Goal: Task Accomplishment & Management: Manage account settings

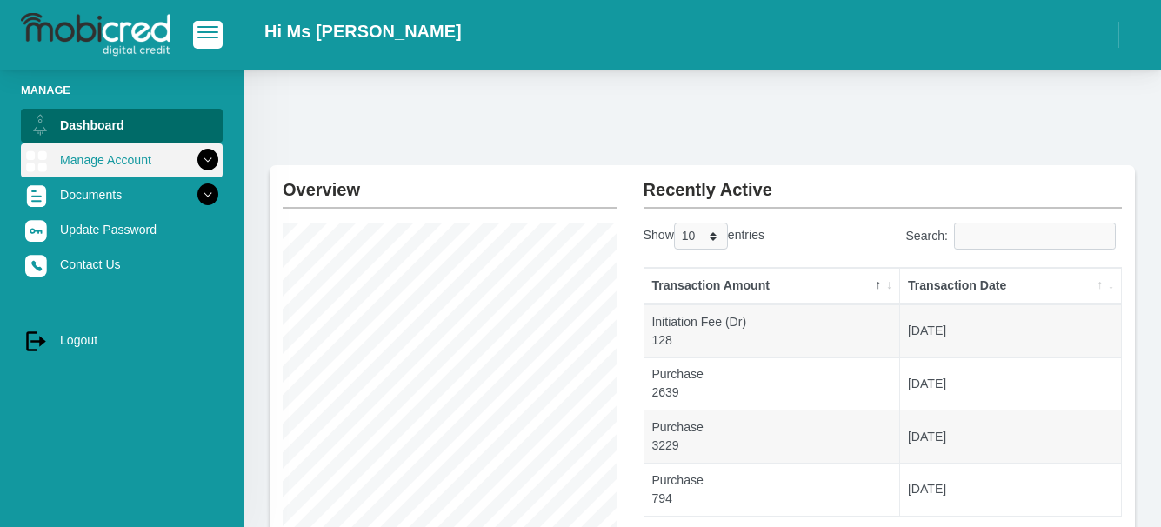
click at [121, 154] on link "Manage Account" at bounding box center [122, 159] width 202 height 33
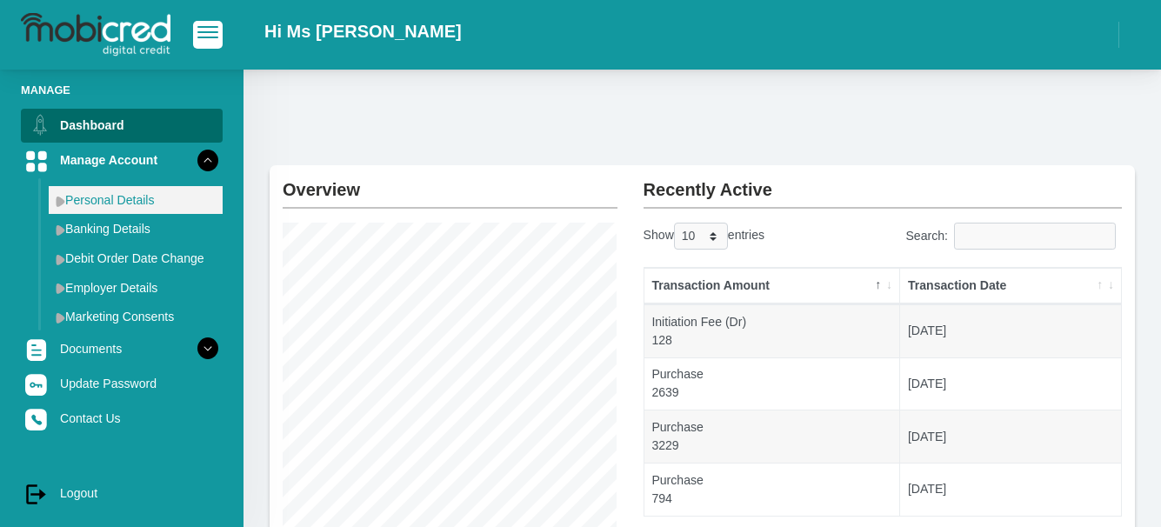
click at [102, 199] on link "Personal Details" at bounding box center [136, 200] width 174 height 28
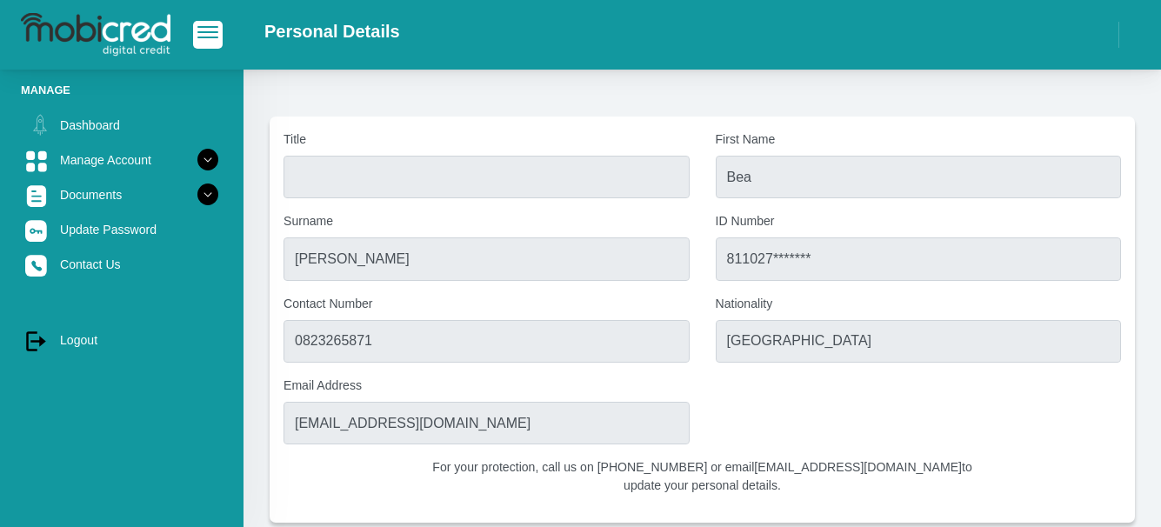
scroll to position [77, 0]
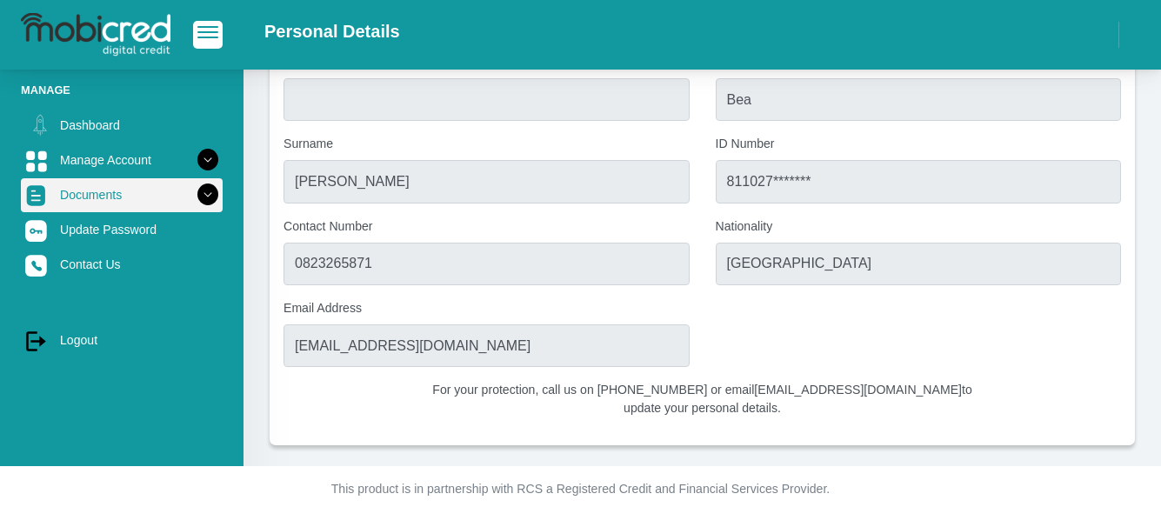
click at [83, 190] on link "Documents" at bounding box center [122, 194] width 202 height 33
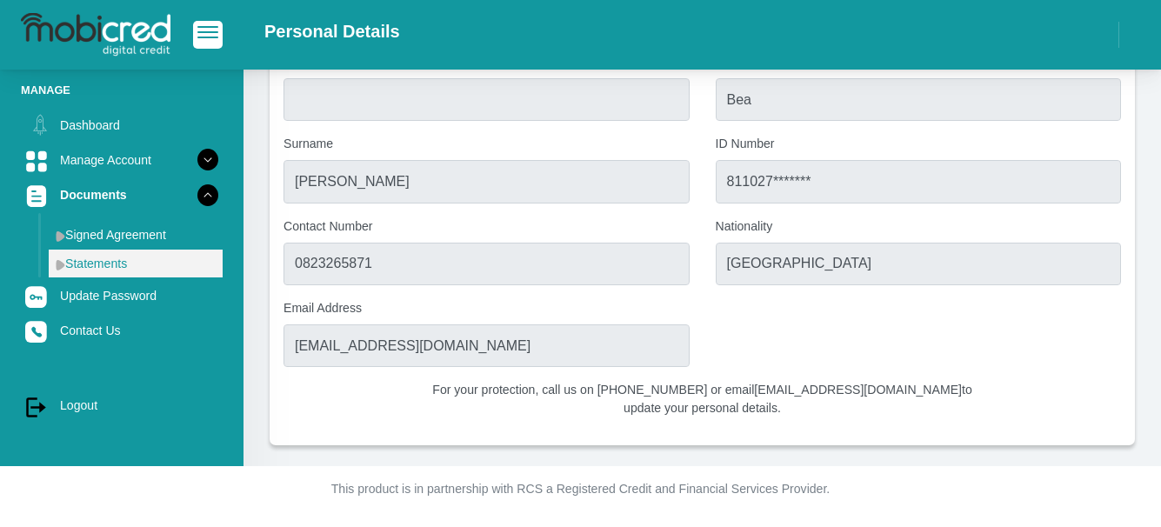
click at [107, 267] on link "Statements" at bounding box center [136, 264] width 174 height 28
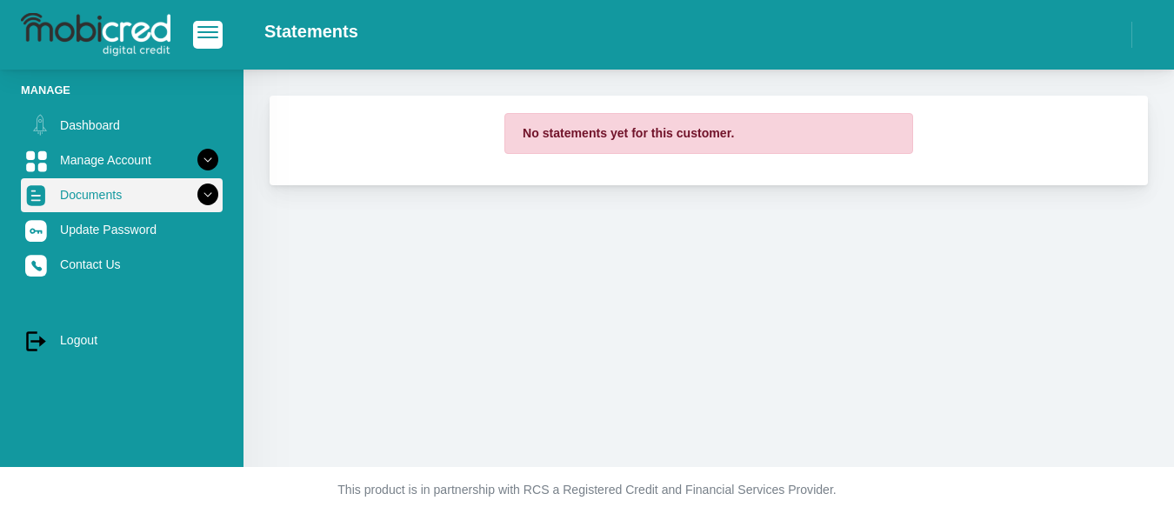
click at [106, 203] on link "Documents" at bounding box center [122, 194] width 202 height 33
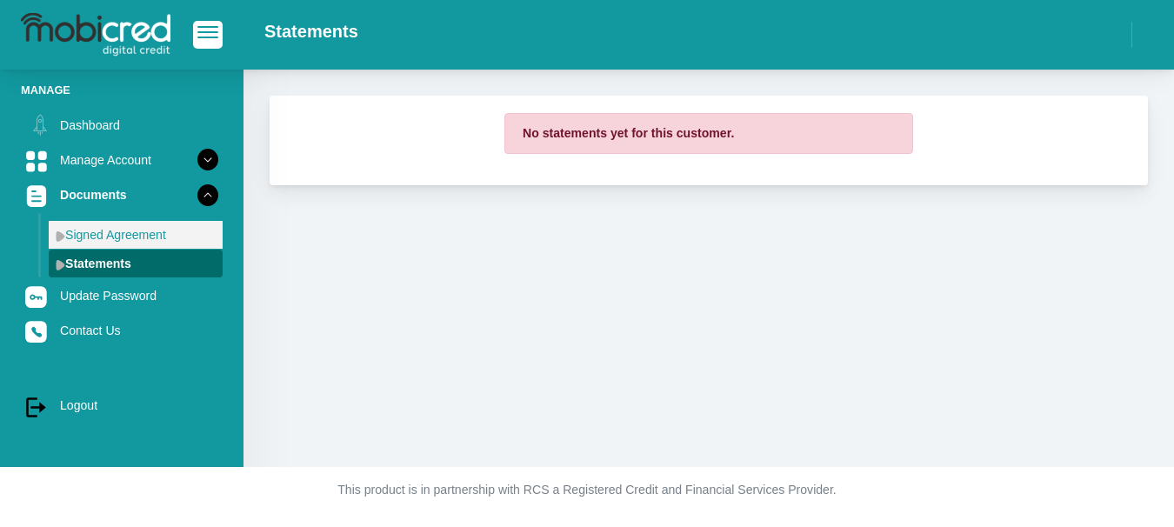
click at [101, 229] on link "Signed Agreement" at bounding box center [136, 235] width 174 height 28
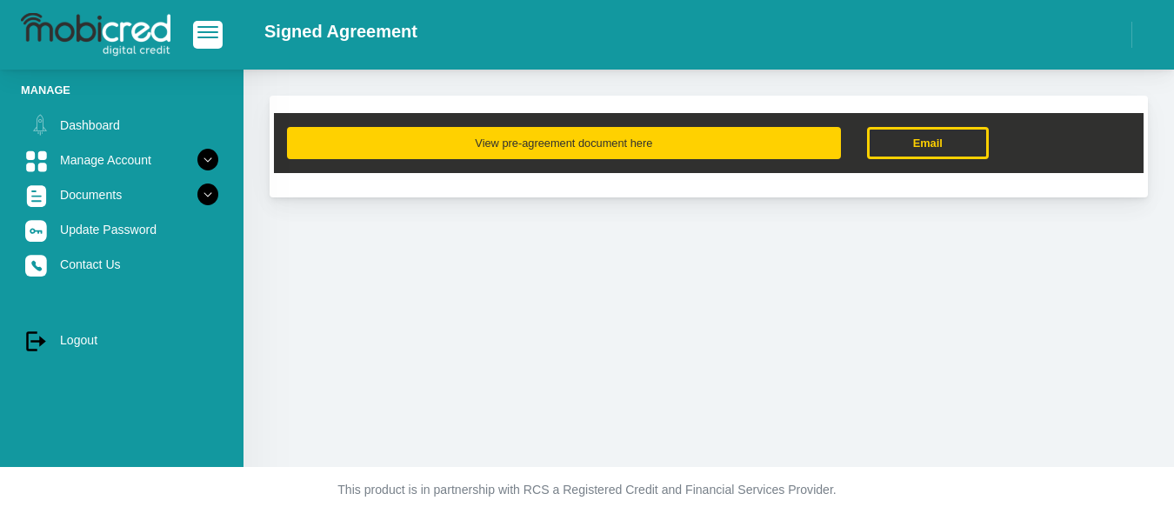
click at [517, 136] on button "View pre-agreement document here" at bounding box center [564, 143] width 554 height 32
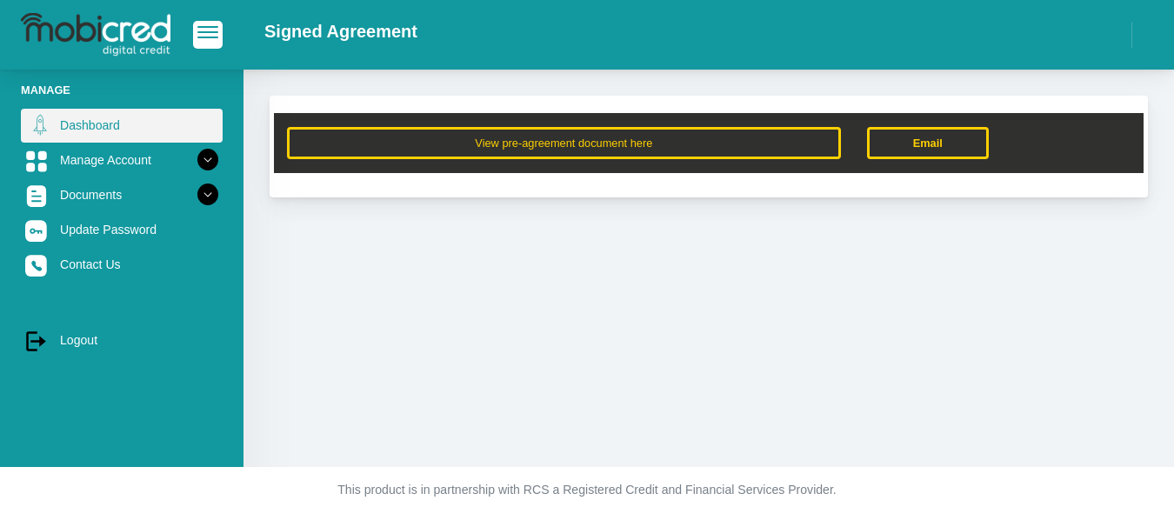
click at [112, 136] on link "Dashboard" at bounding box center [122, 125] width 202 height 33
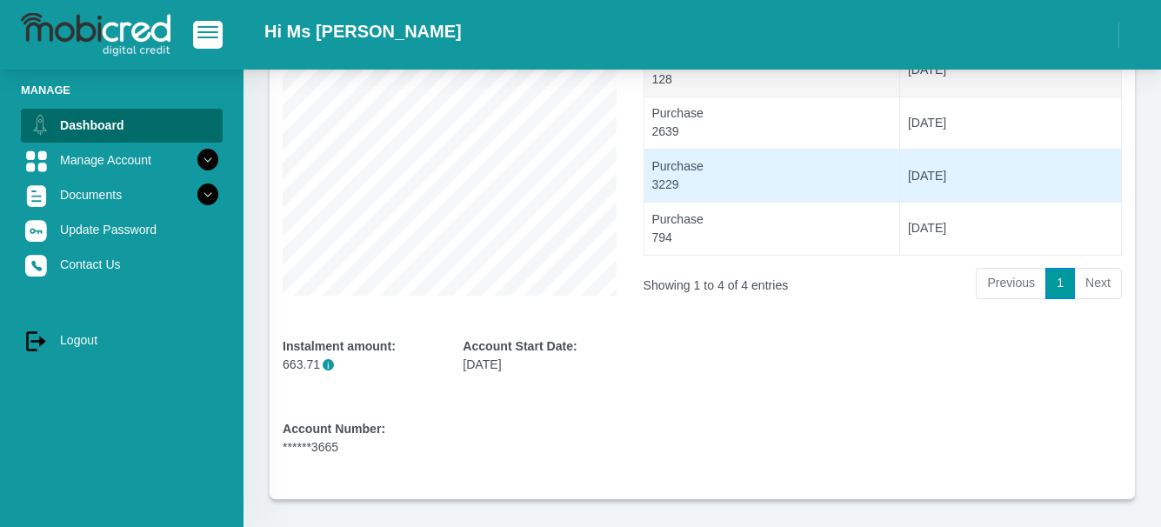
scroll to position [335, 0]
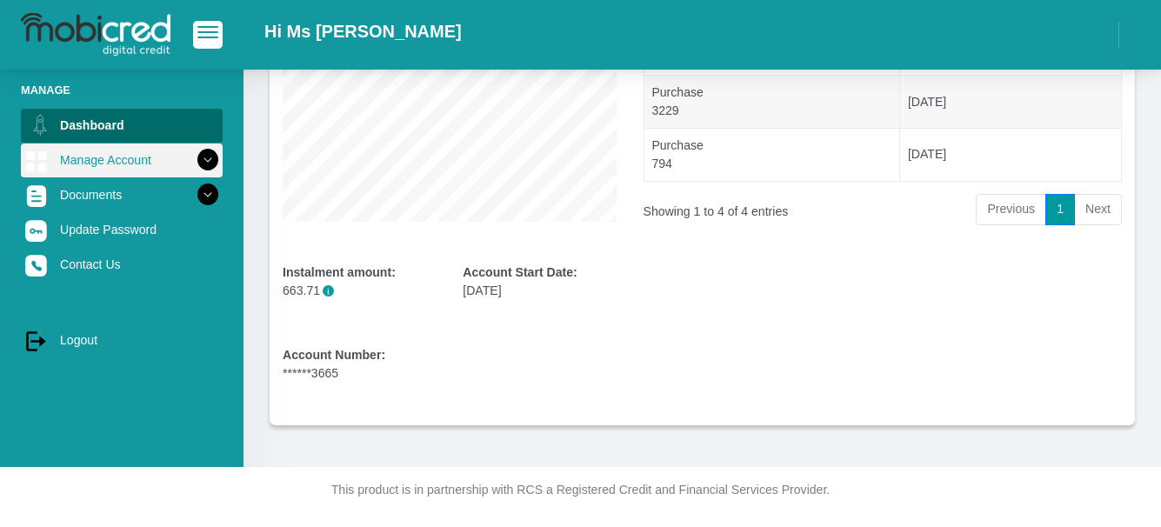
click at [87, 153] on link "Manage Account" at bounding box center [122, 159] width 202 height 33
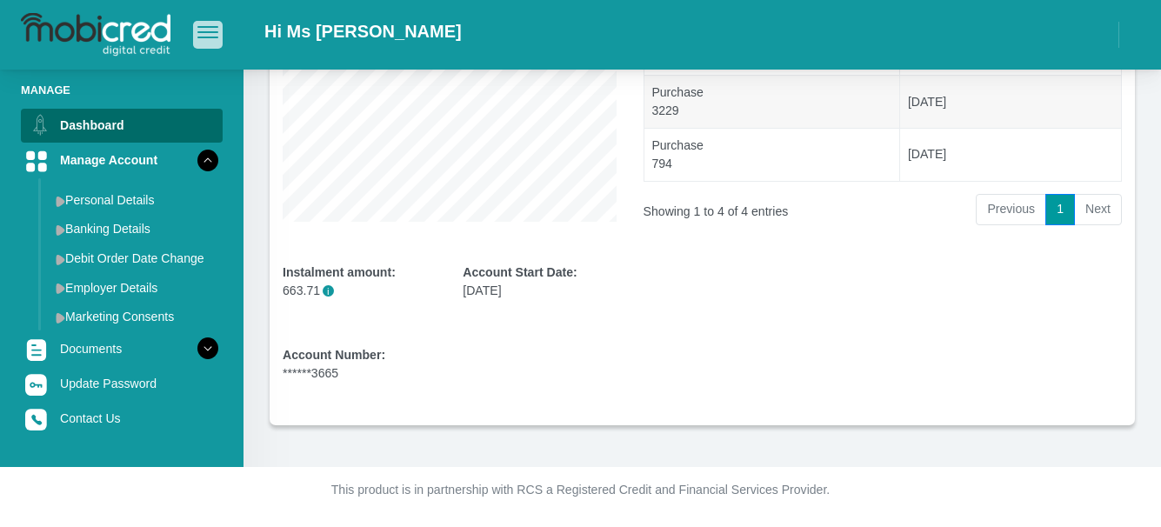
click at [204, 35] on span "button" at bounding box center [207, 32] width 21 height 12
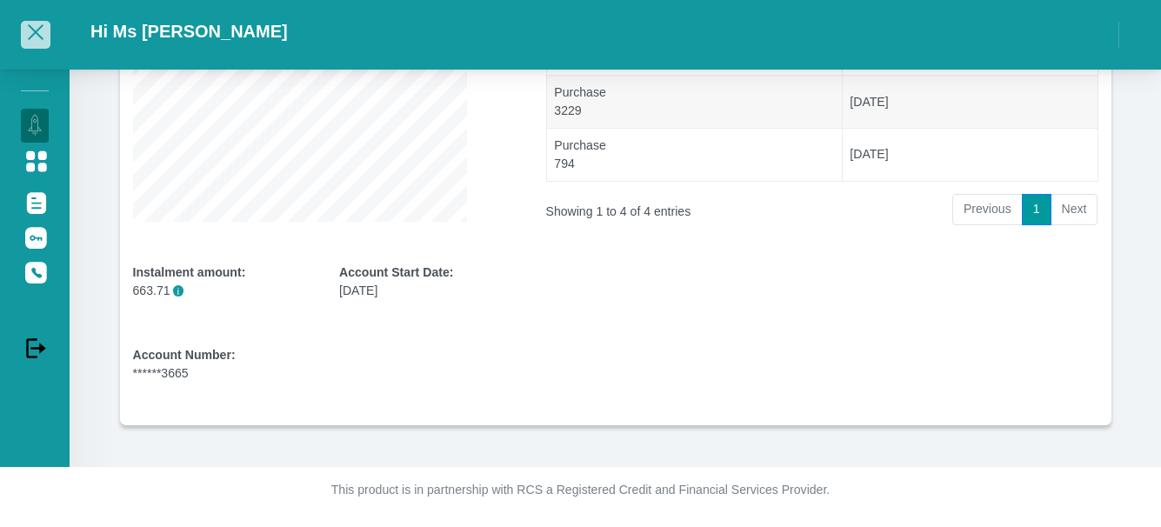
click at [36, 37] on span "button" at bounding box center [35, 32] width 21 height 12
